Goal: Navigation & Orientation: Find specific page/section

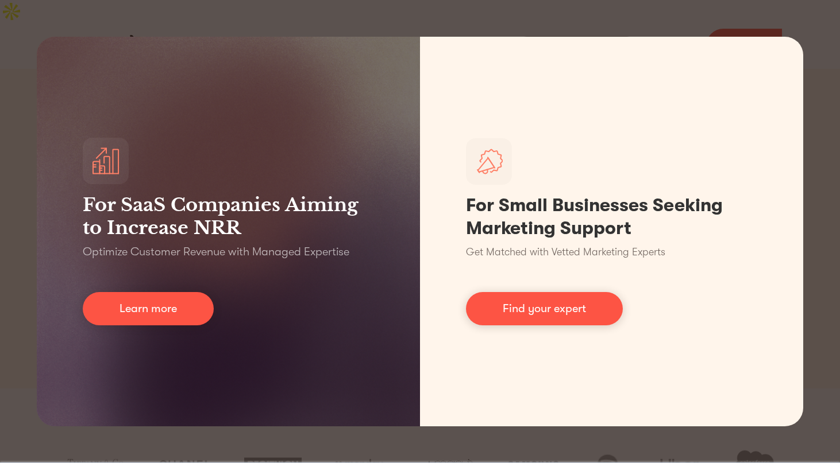
click at [345, 26] on div "For SaaS Companies Aiming to Increase NRR Optimize Customer Revenue with Manage…" at bounding box center [420, 231] width 840 height 463
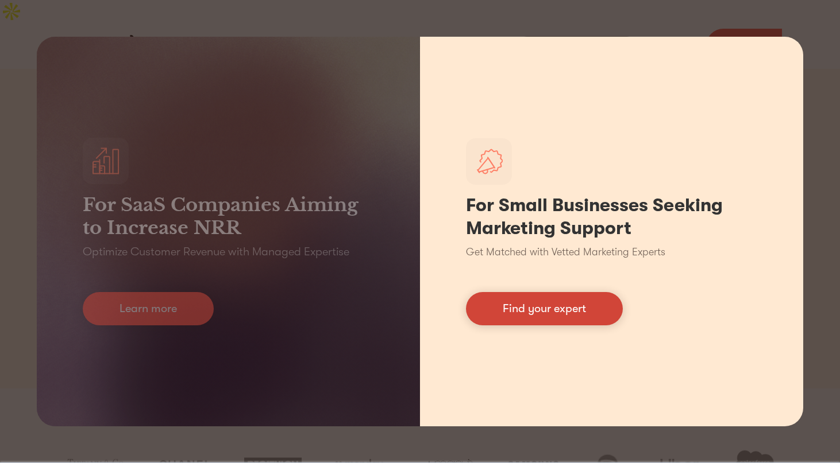
click at [540, 313] on link "Find your expert" at bounding box center [544, 308] width 157 height 33
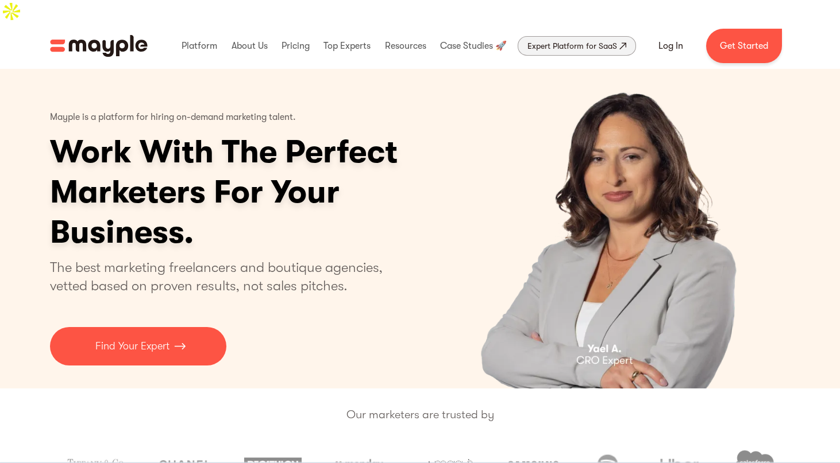
click at [549, 36] on link "Expert Platform for SaaS" at bounding box center [576, 46] width 118 height 20
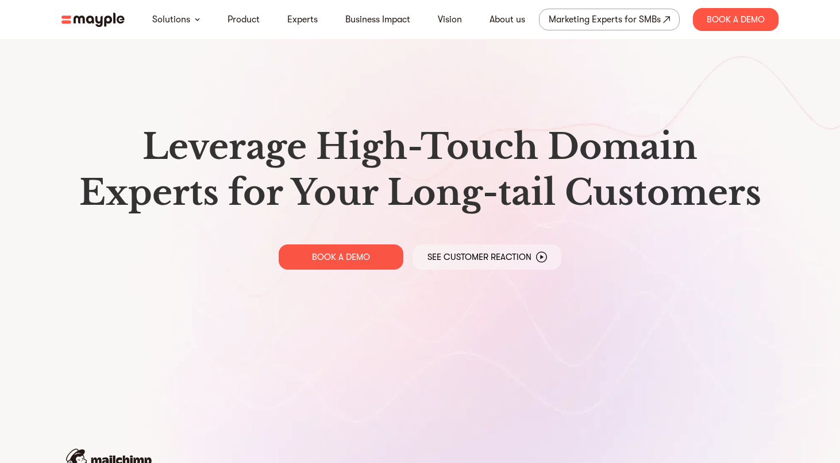
click at [95, 21] on img at bounding box center [92, 20] width 63 height 14
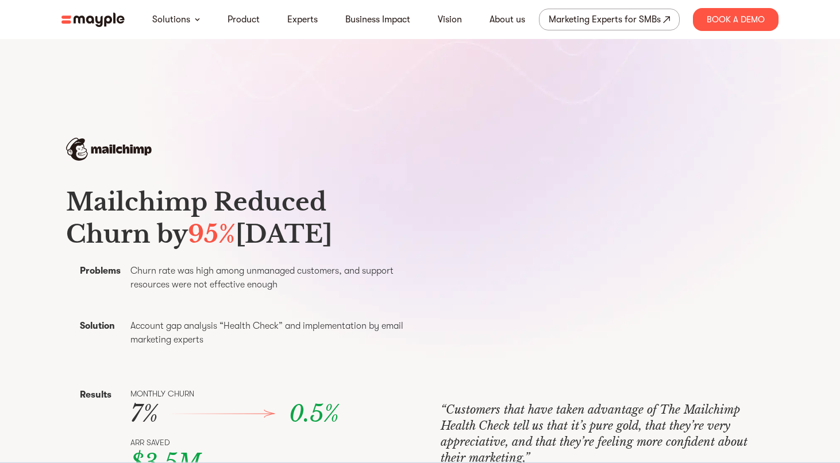
scroll to position [370, 0]
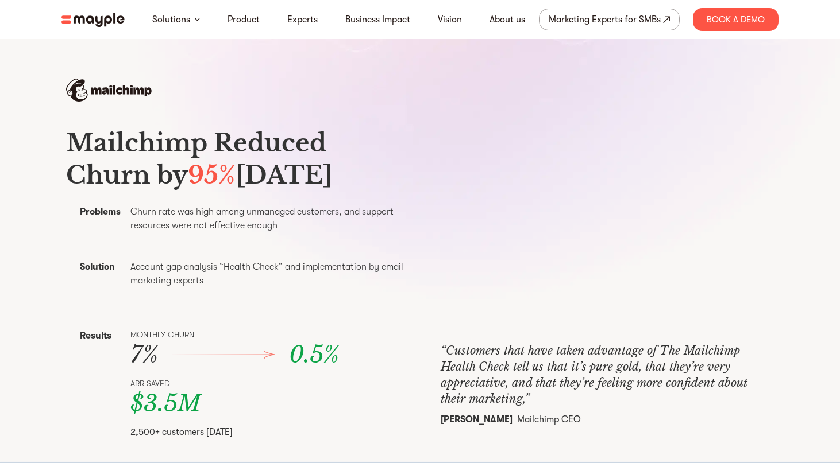
click at [227, 233] on p "Churn rate was high among unmanaged customers, and support resources were not e…" at bounding box center [271, 219] width 283 height 28
